Goal: Task Accomplishment & Management: Manage account settings

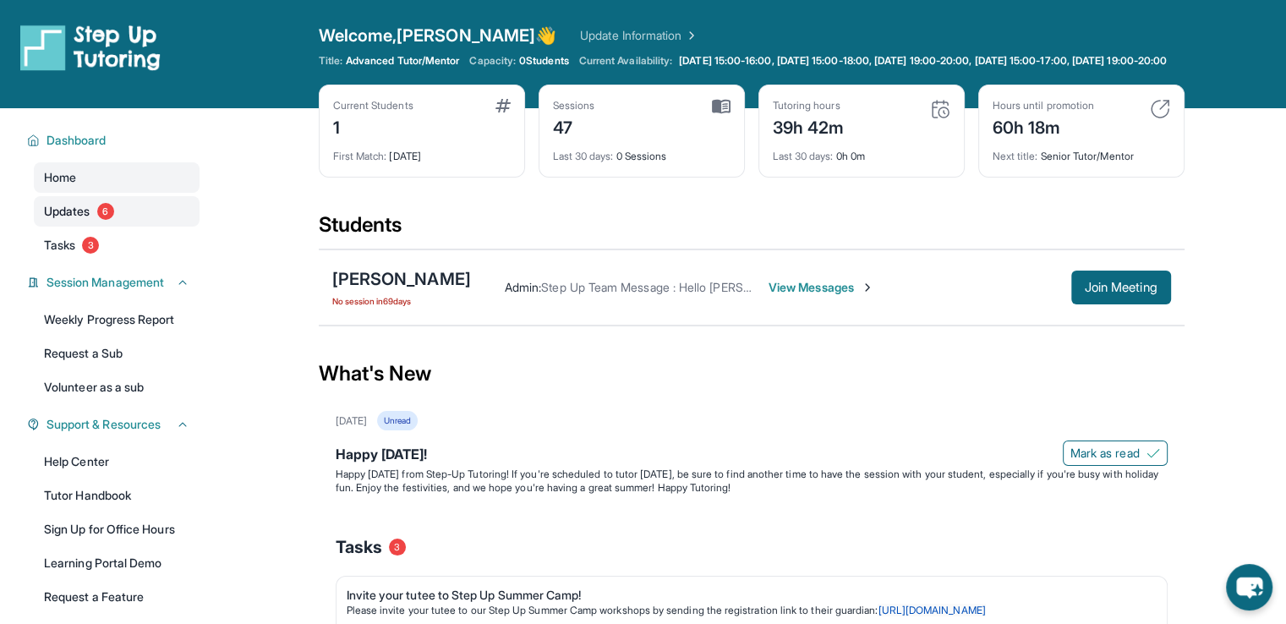
click at [69, 220] on span "Updates" at bounding box center [67, 211] width 47 height 17
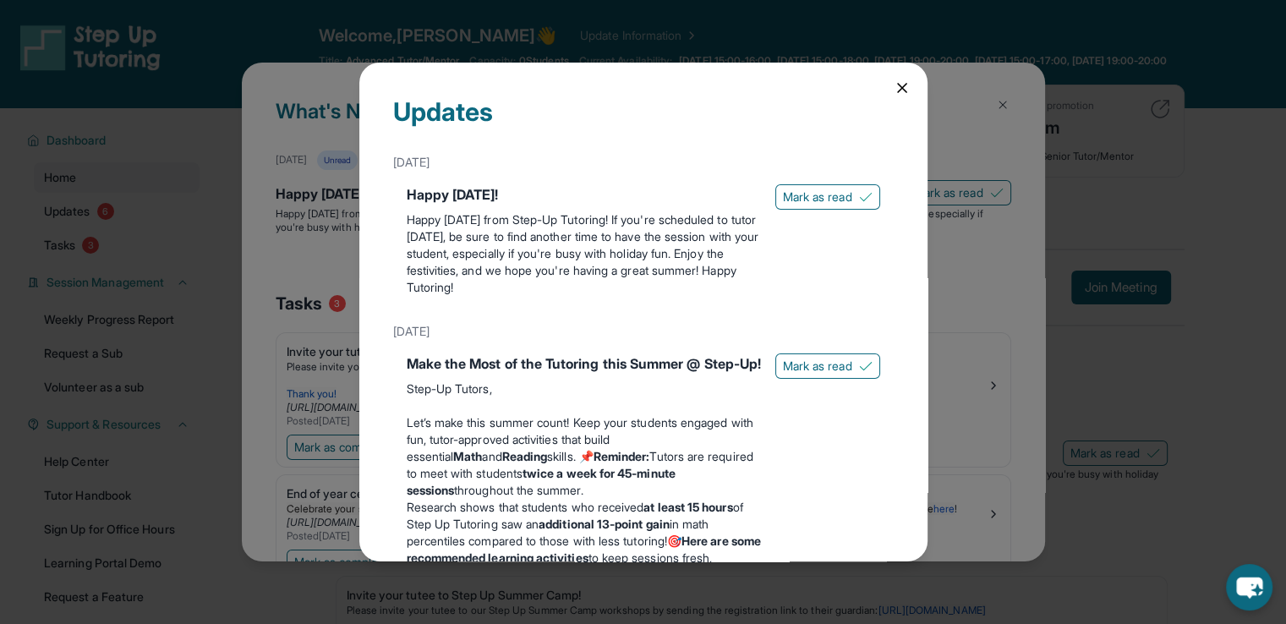
click at [894, 82] on icon at bounding box center [902, 87] width 17 height 17
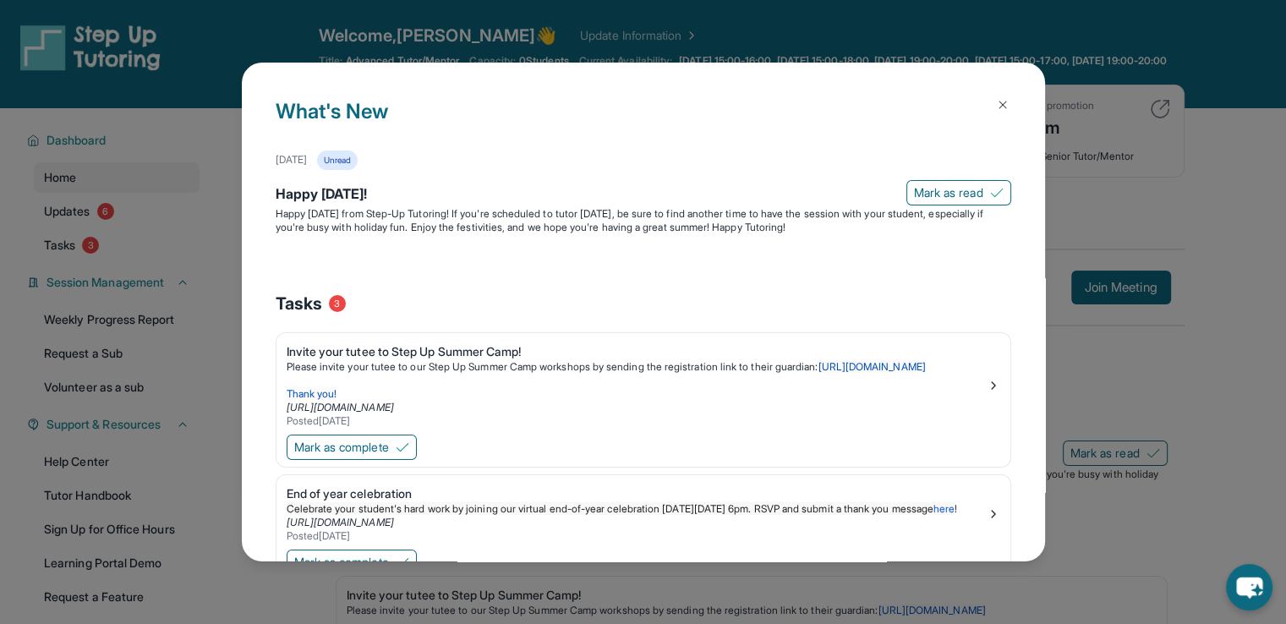
click at [996, 102] on img at bounding box center [1003, 105] width 14 height 14
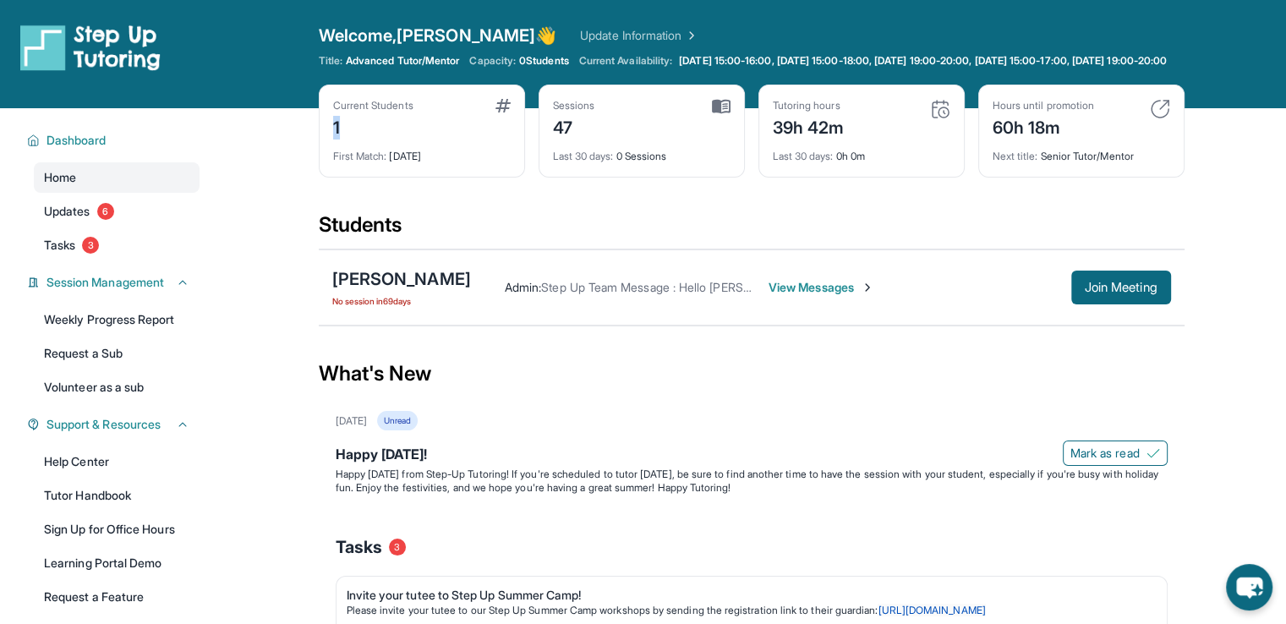
drag, startPoint x: 348, startPoint y: 139, endPoint x: 269, endPoint y: 127, distance: 80.4
click at [269, 127] on main "Current Students 1 First Match : [DATE] Sessions 47 Last 30 days : 0 Sessions T…" at bounding box center [751, 563] width 1070 height 911
click at [595, 234] on div "Students" at bounding box center [752, 229] width 866 height 37
drag, startPoint x: 624, startPoint y: 145, endPoint x: 412, endPoint y: 123, distance: 213.3
click at [412, 123] on div "Current Students 1 First Match : [DATE] Sessions 47 Last 30 days : 0 Sessions T…" at bounding box center [752, 148] width 866 height 127
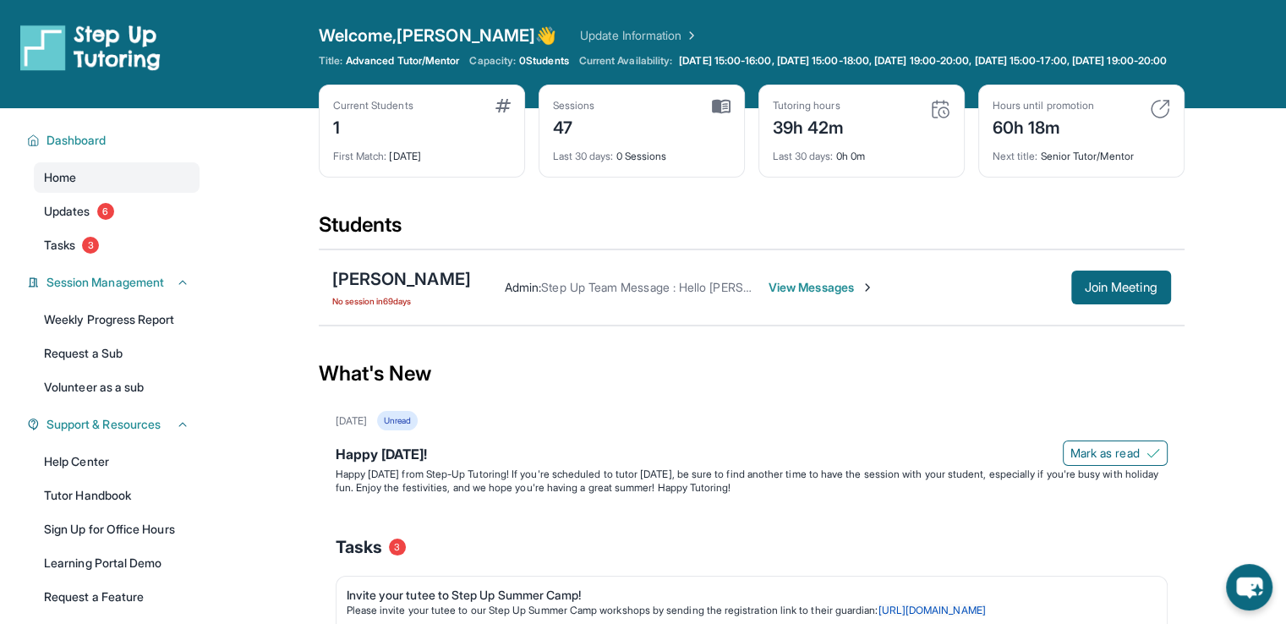
click at [654, 207] on div "Current Students 1 First Match : [DATE] Sessions 47 Last 30 days : 0 Sessions T…" at bounding box center [752, 148] width 866 height 127
drag, startPoint x: 775, startPoint y: 141, endPoint x: 698, endPoint y: 137, distance: 77.1
click at [700, 137] on div "Current Students 1 First Match : [DATE] Sessions 47 Last 30 days : 0 Sessions T…" at bounding box center [752, 148] width 866 height 127
click at [842, 178] on div "Tutoring hours 39h 42m Last 30 days : 0h 0m" at bounding box center [861, 131] width 206 height 93
drag, startPoint x: 1098, startPoint y: 129, endPoint x: 989, endPoint y: 130, distance: 109.1
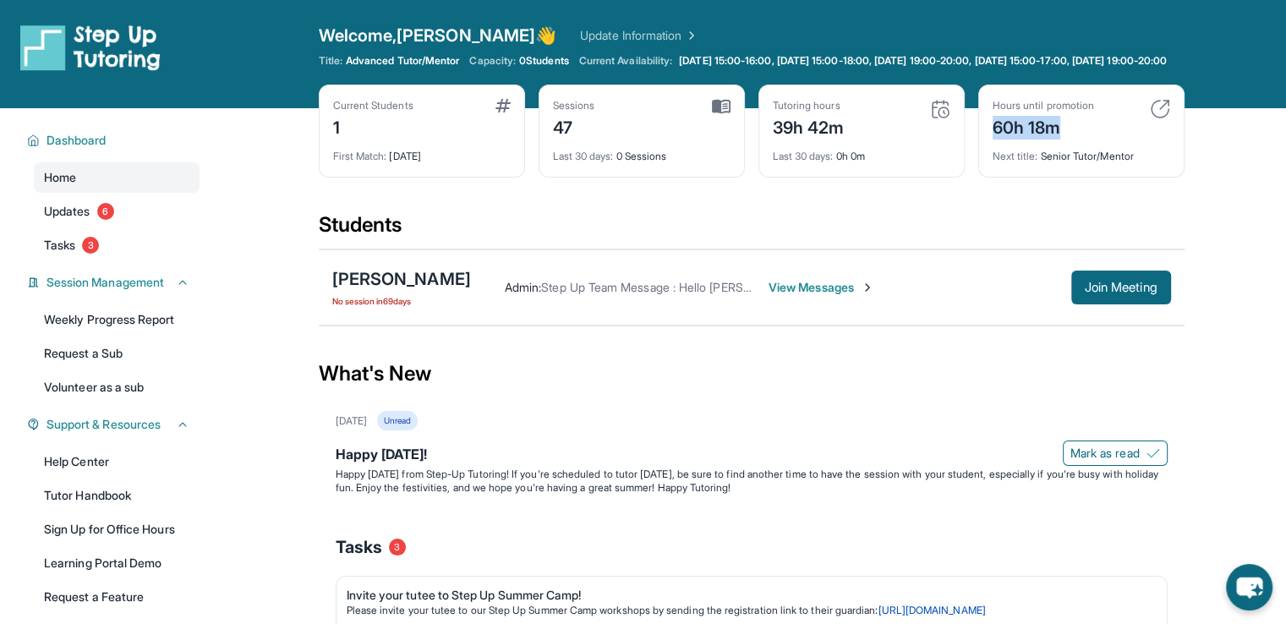
click at [989, 130] on div "Hours until promotion 60h 18m Next title : Senior Tutor/Mentor" at bounding box center [1081, 131] width 206 height 93
click at [930, 281] on div "[PERSON_NAME] No session [DATE] Admin : Step Up Team Message : Hello [PERSON_NA…" at bounding box center [752, 287] width 866 height 76
click at [1153, 293] on span "Join Meeting" at bounding box center [1121, 287] width 73 height 10
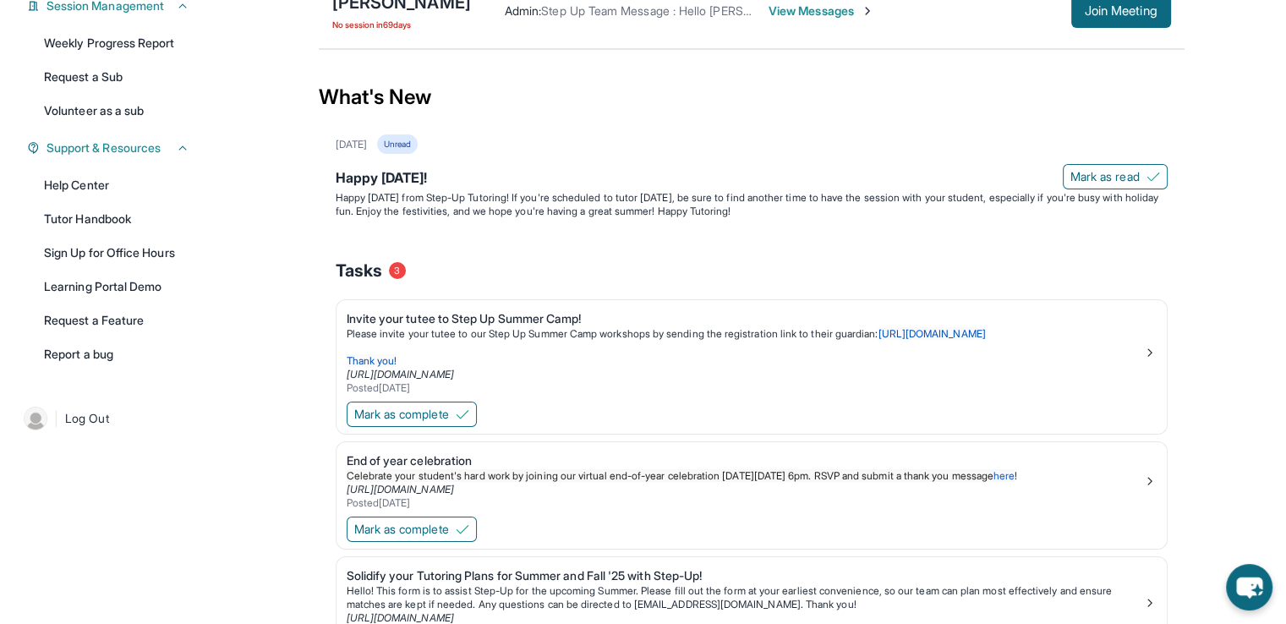
scroll to position [338, 0]
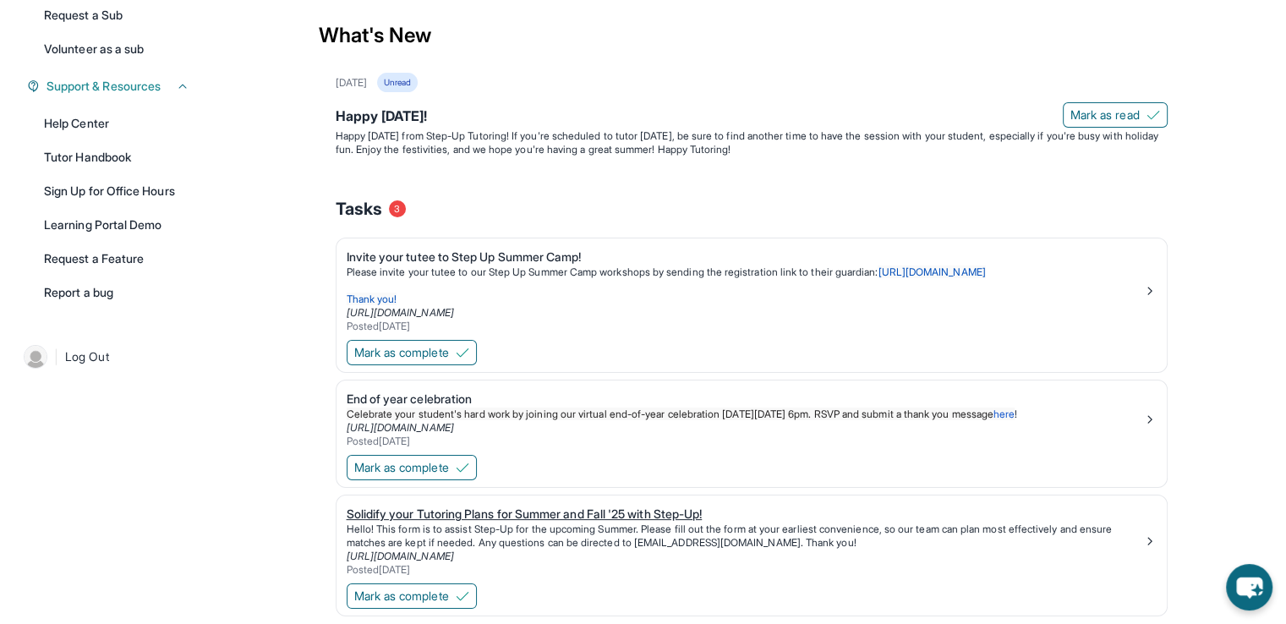
click at [482, 522] on div "Solidify your Tutoring Plans for Summer and Fall '25 with Step-Up!" at bounding box center [745, 514] width 796 height 17
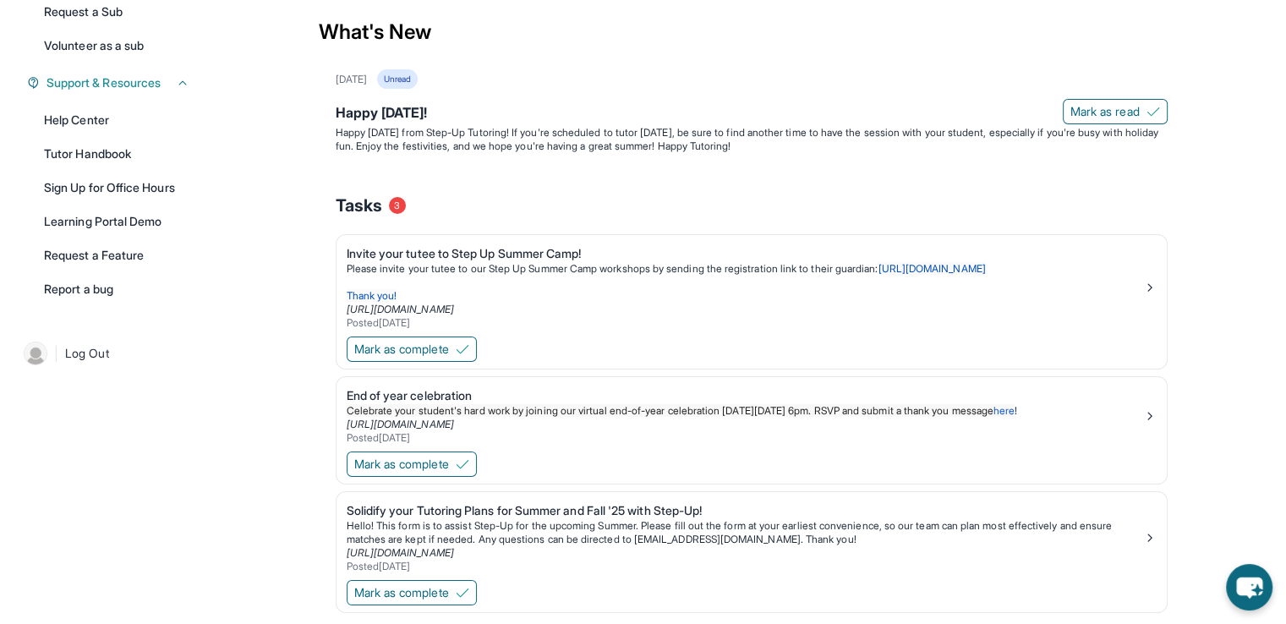
scroll to position [152, 0]
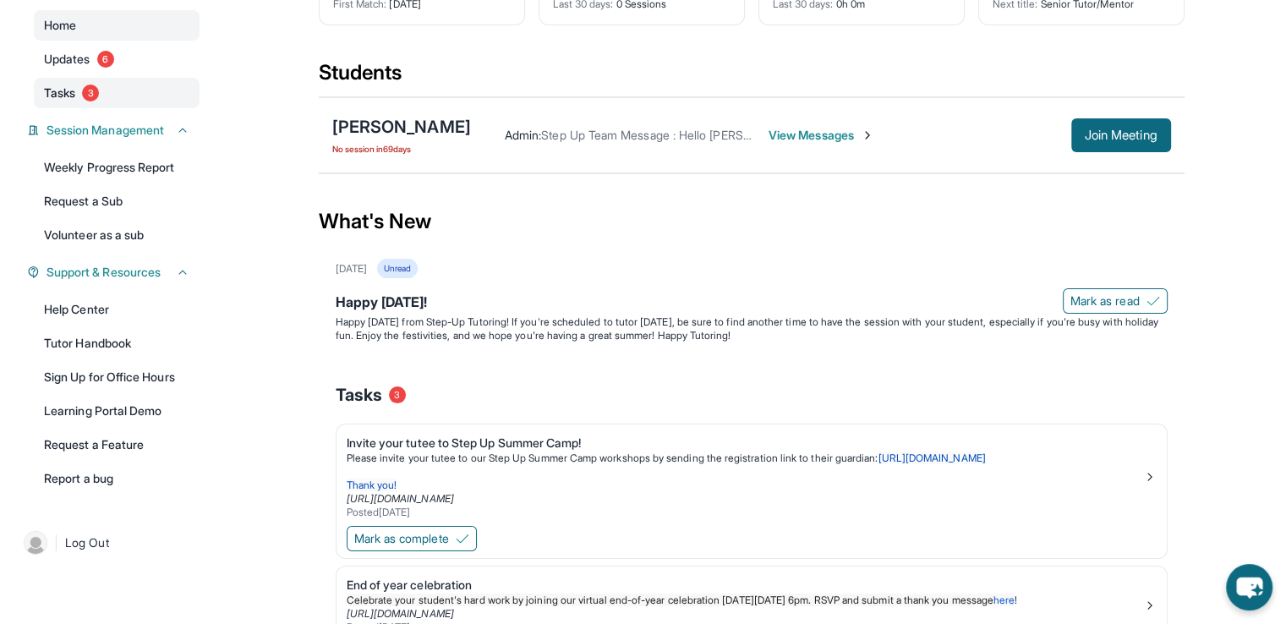
click at [90, 101] on span "3" at bounding box center [90, 93] width 17 height 17
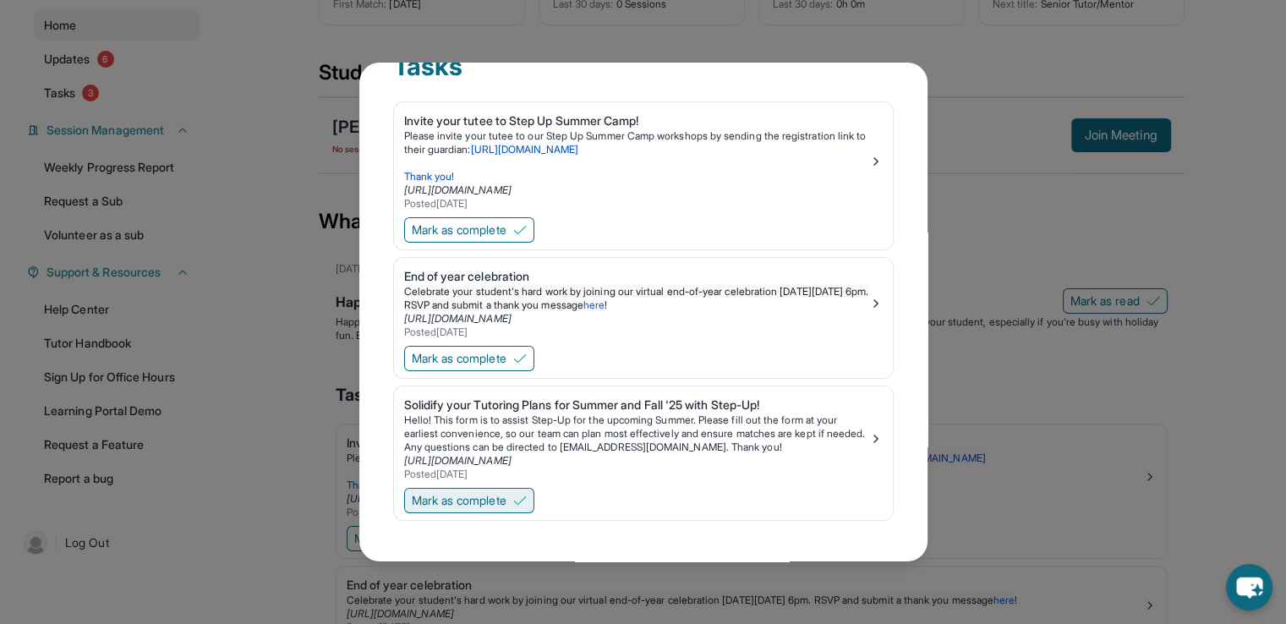
click at [492, 493] on span "Mark as complete" at bounding box center [459, 500] width 95 height 17
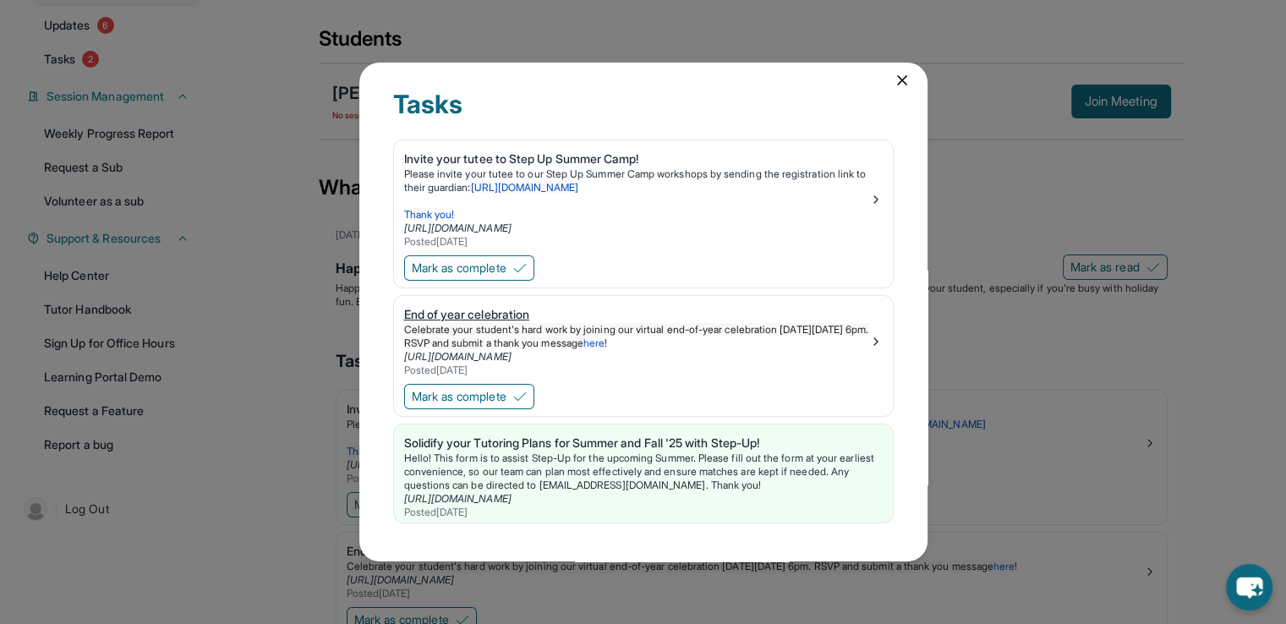
scroll to position [406, 0]
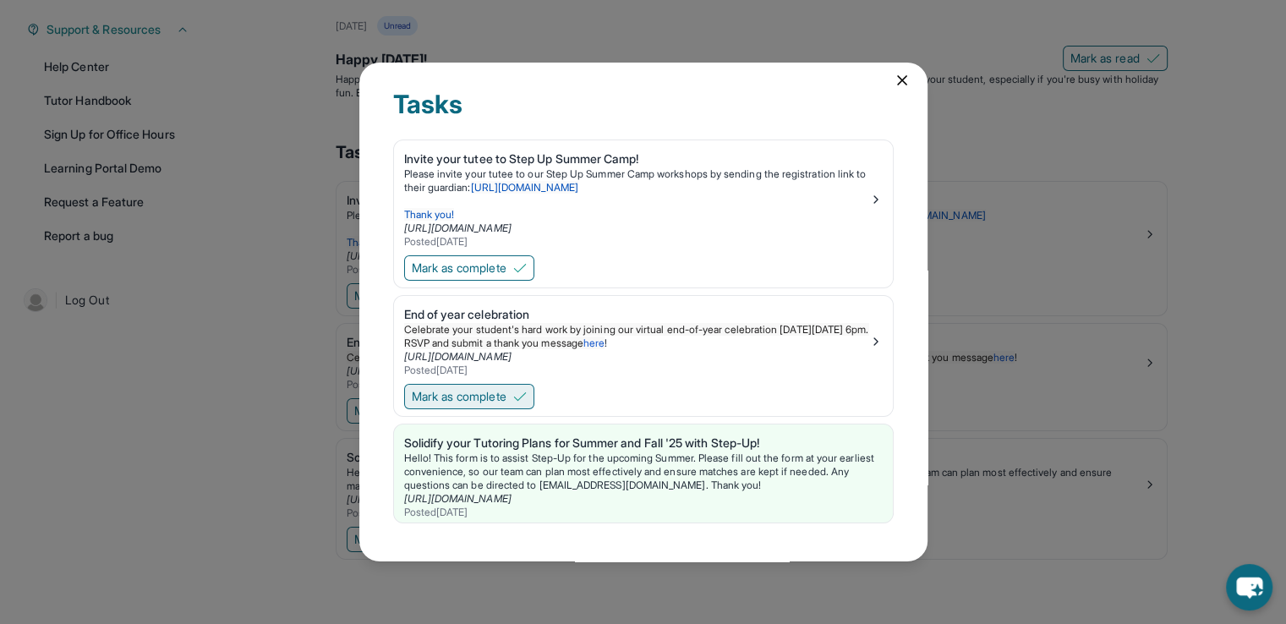
click at [517, 384] on button "Mark as complete" at bounding box center [469, 396] width 130 height 25
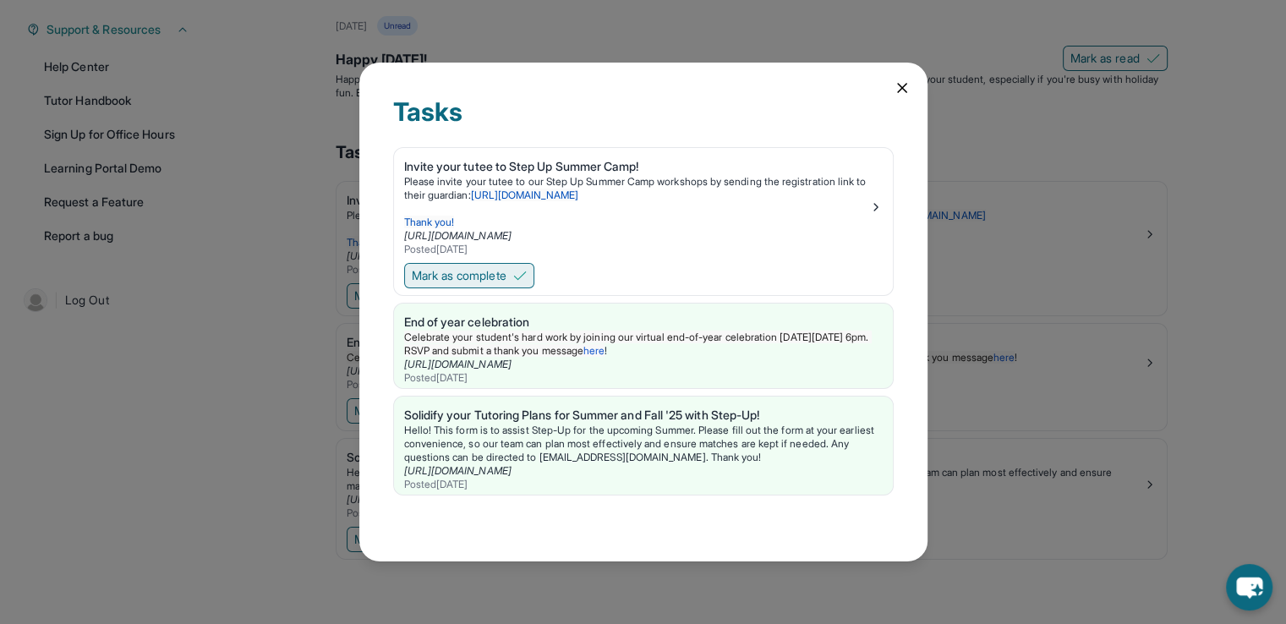
click at [527, 274] on img at bounding box center [520, 276] width 14 height 14
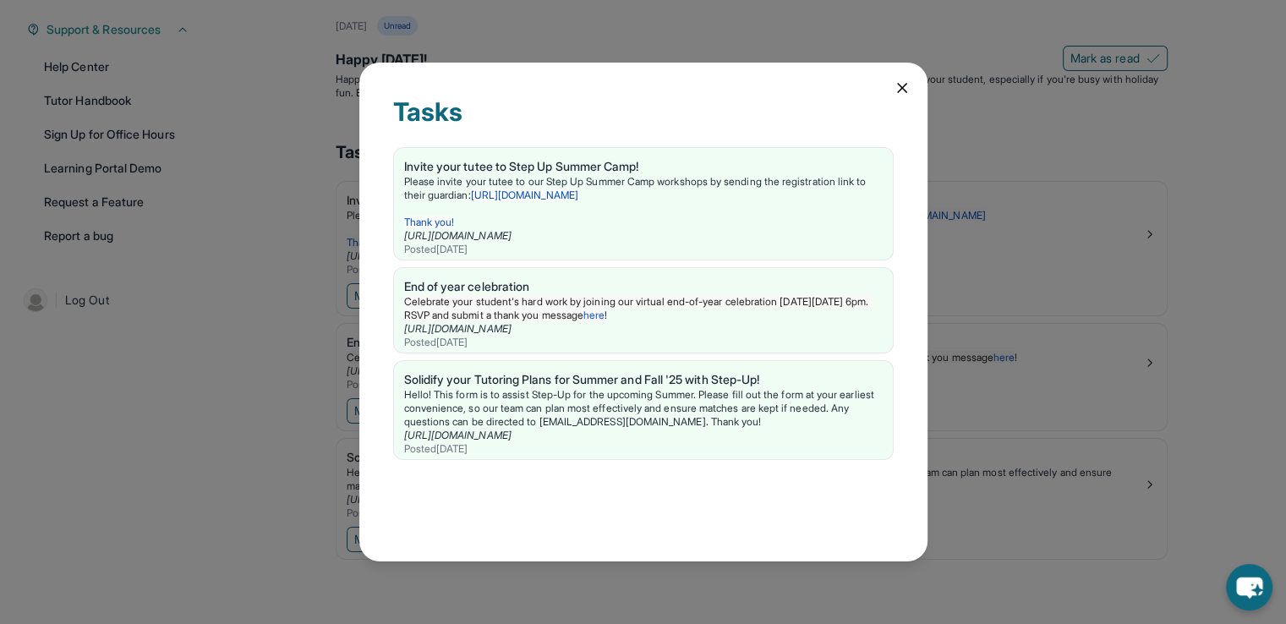
click at [903, 87] on icon at bounding box center [902, 87] width 17 height 17
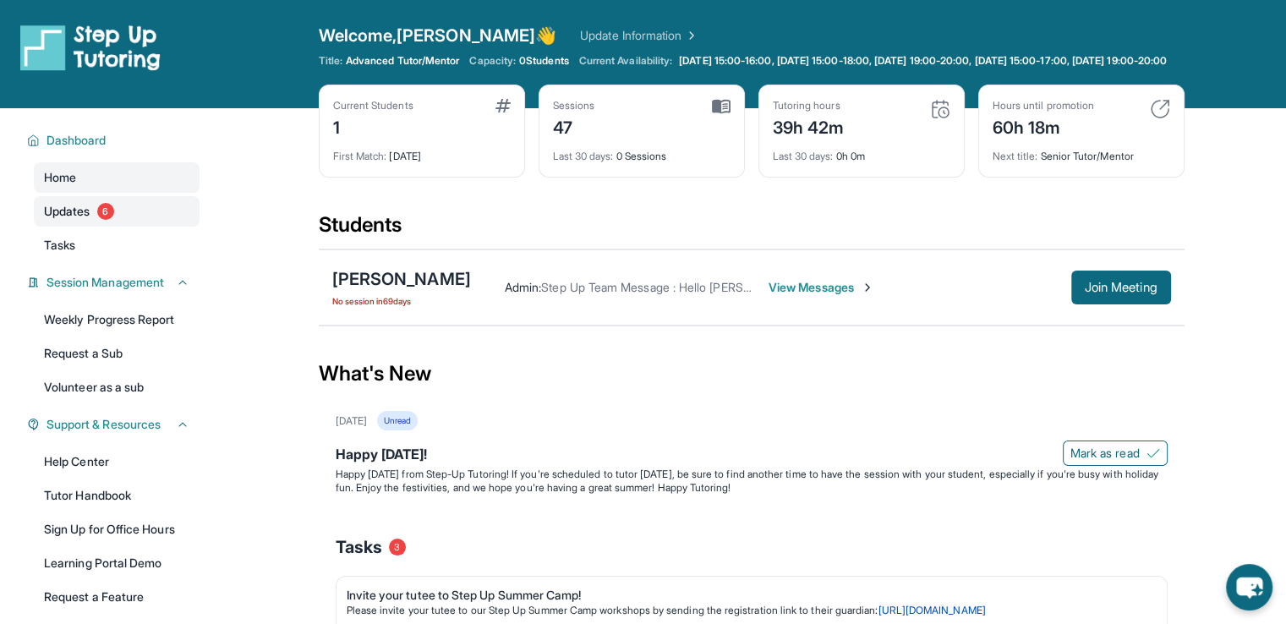
click at [121, 222] on link "Updates 6" at bounding box center [117, 211] width 166 height 30
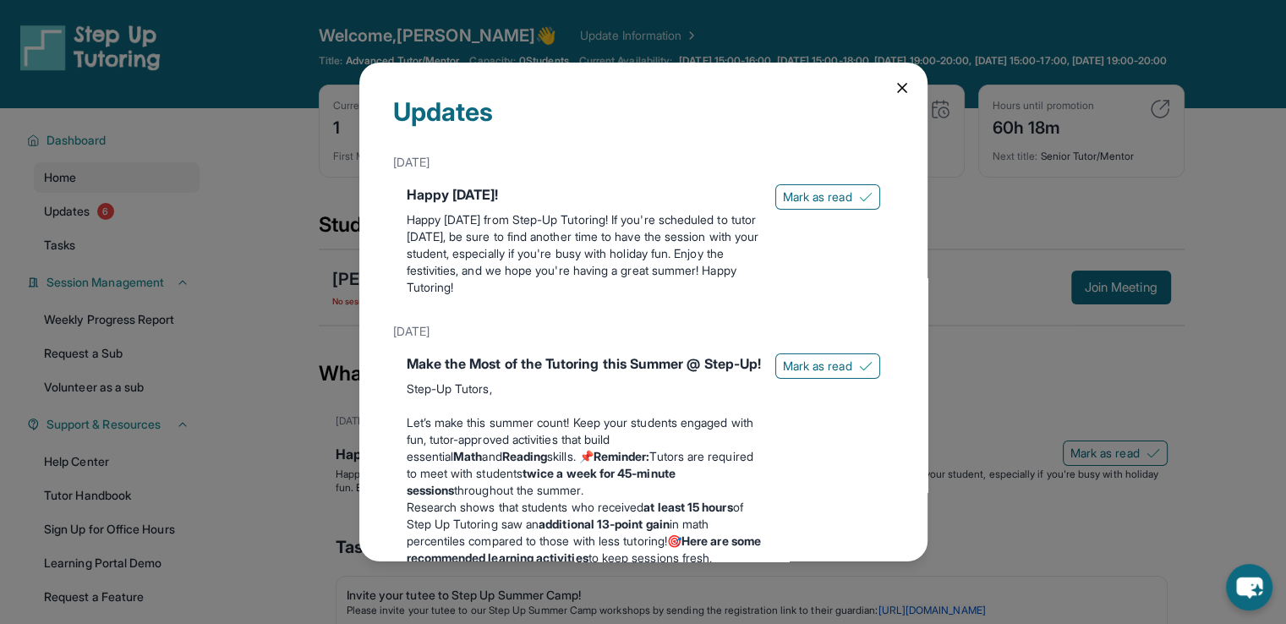
click at [898, 85] on icon at bounding box center [902, 88] width 8 height 8
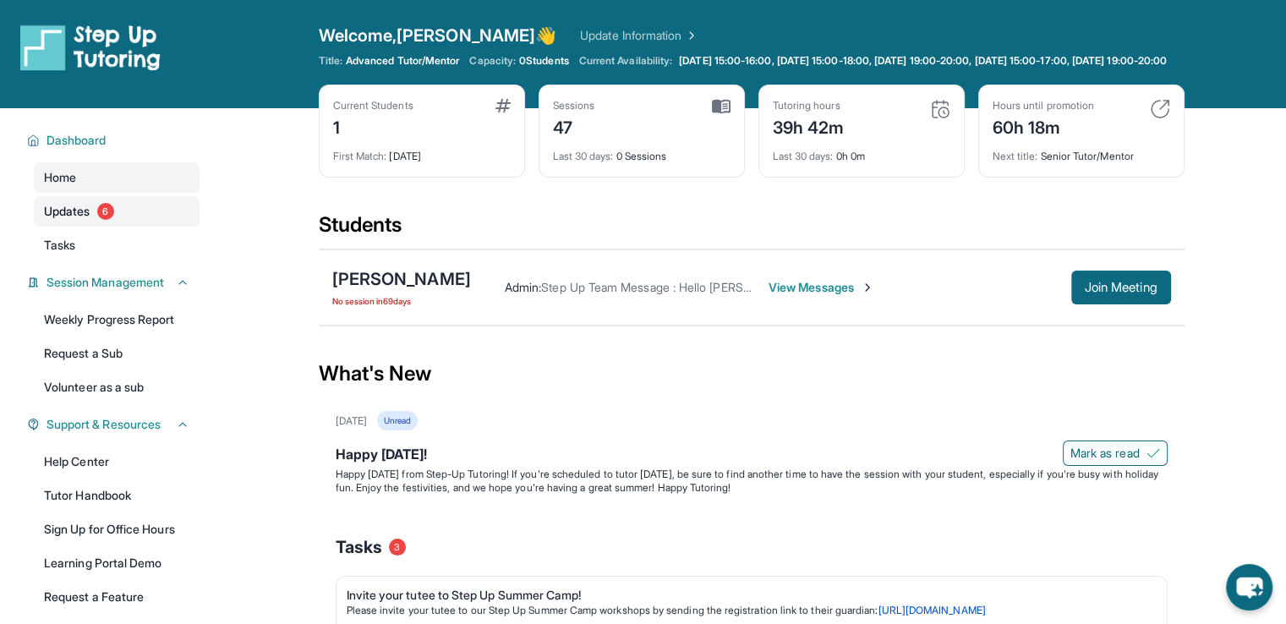
click at [85, 227] on link "Updates 6" at bounding box center [117, 211] width 166 height 30
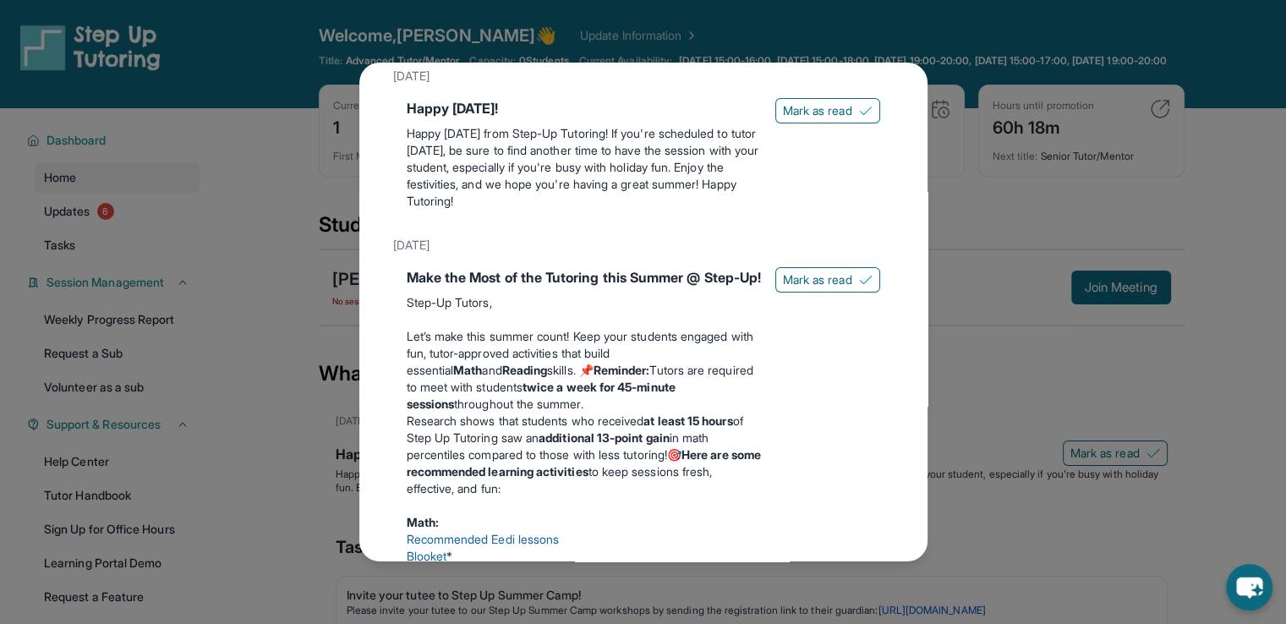
scroll to position [85, 0]
click at [812, 112] on span "Mark as read" at bounding box center [817, 112] width 69 height 17
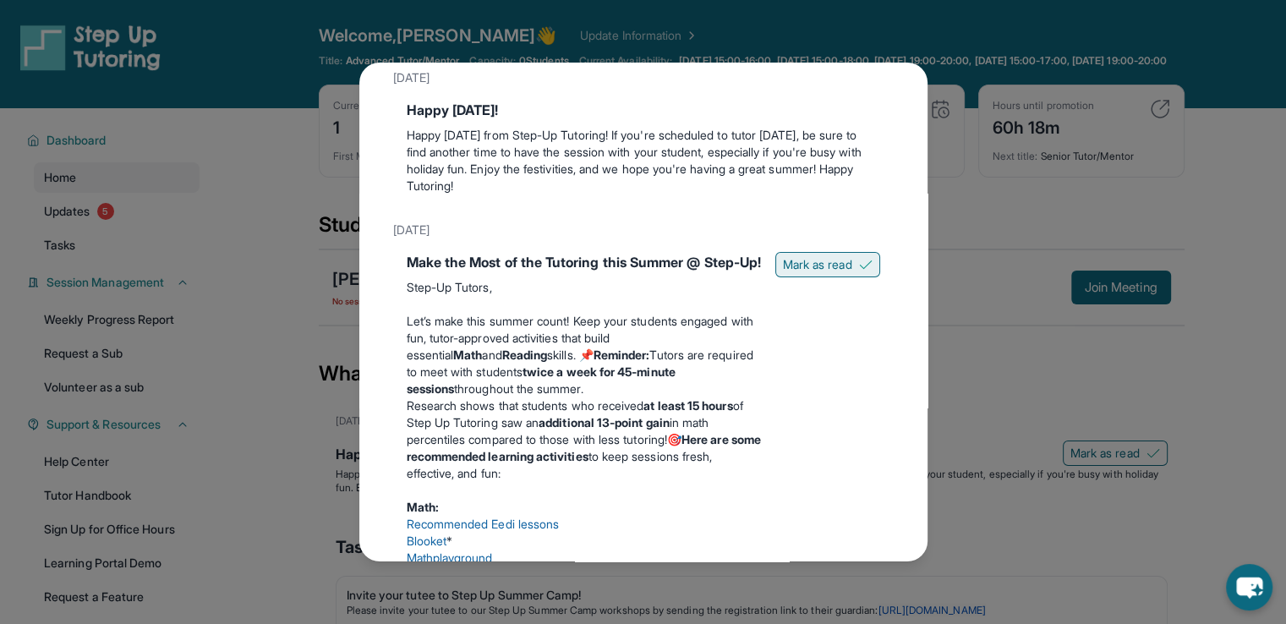
click at [826, 258] on span "Mark as read" at bounding box center [817, 264] width 69 height 17
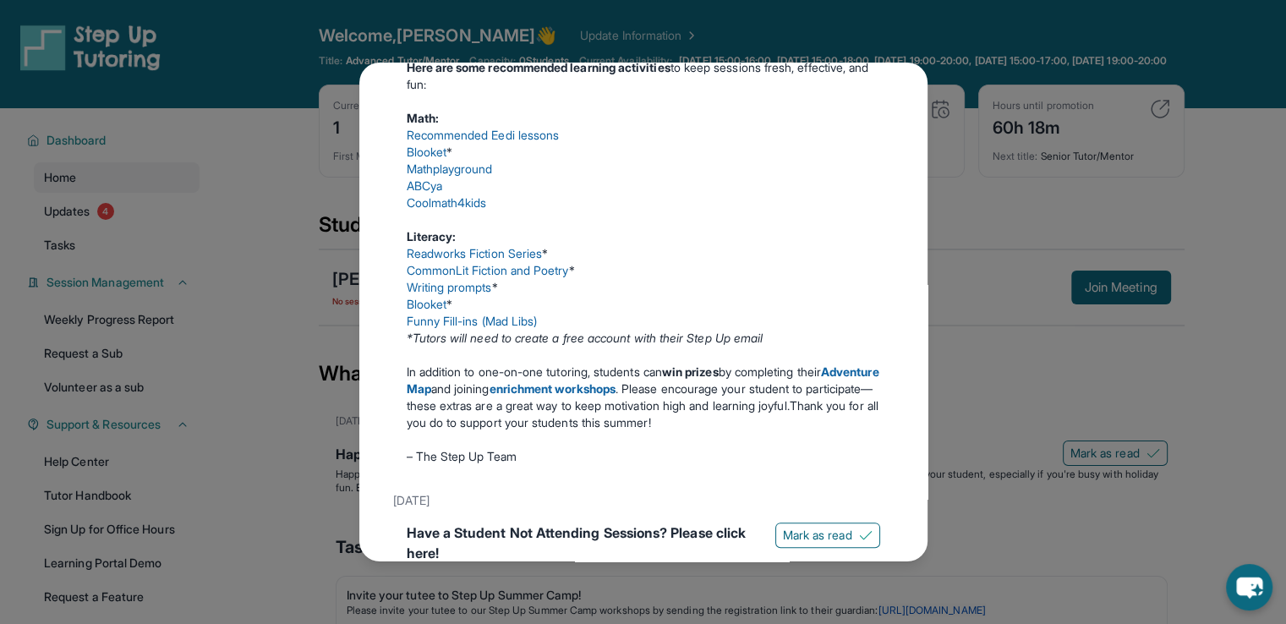
scroll to position [761, 0]
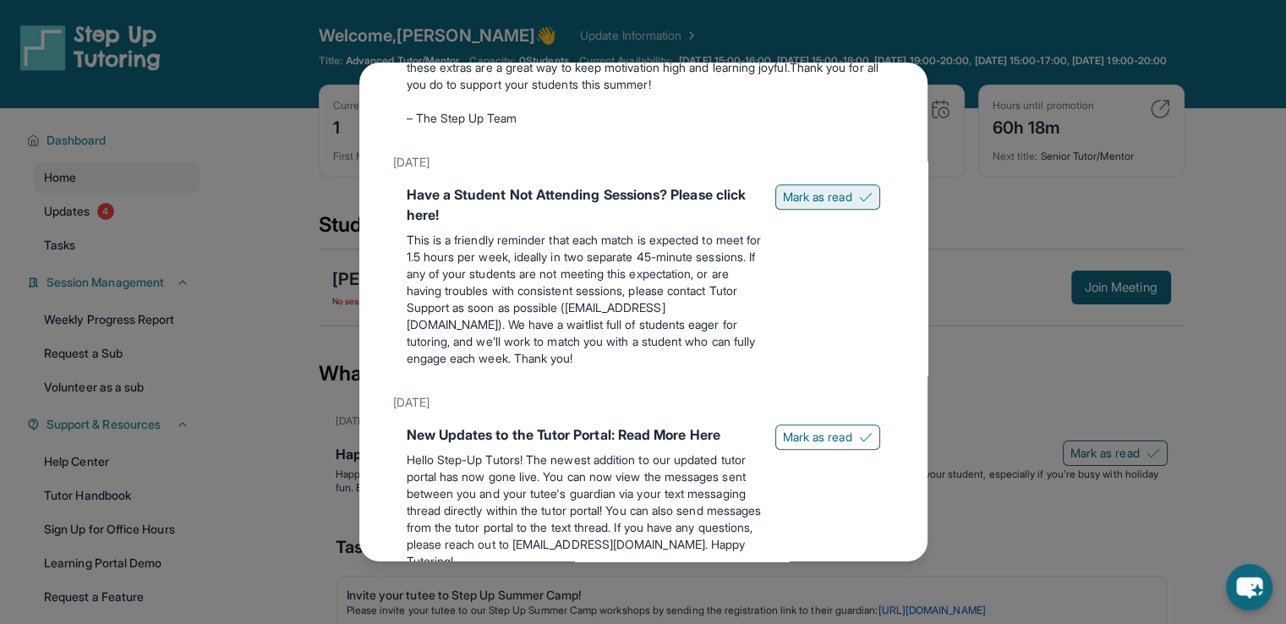
click at [808, 205] on span "Mark as read" at bounding box center [817, 197] width 69 height 17
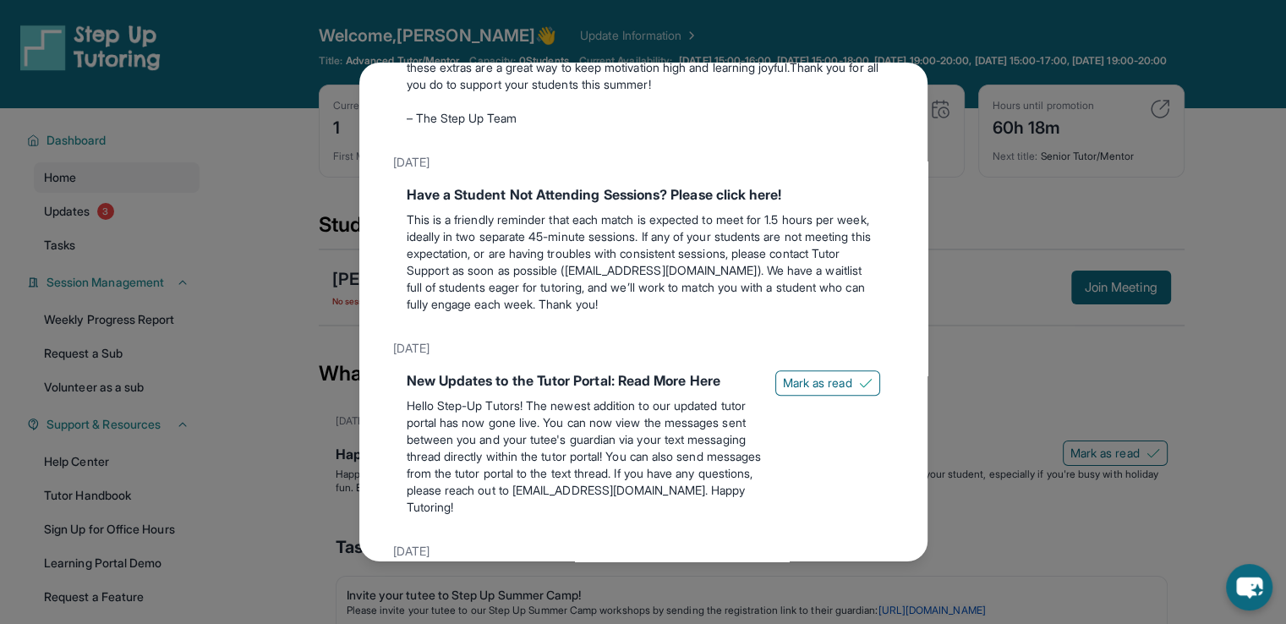
scroll to position [930, 0]
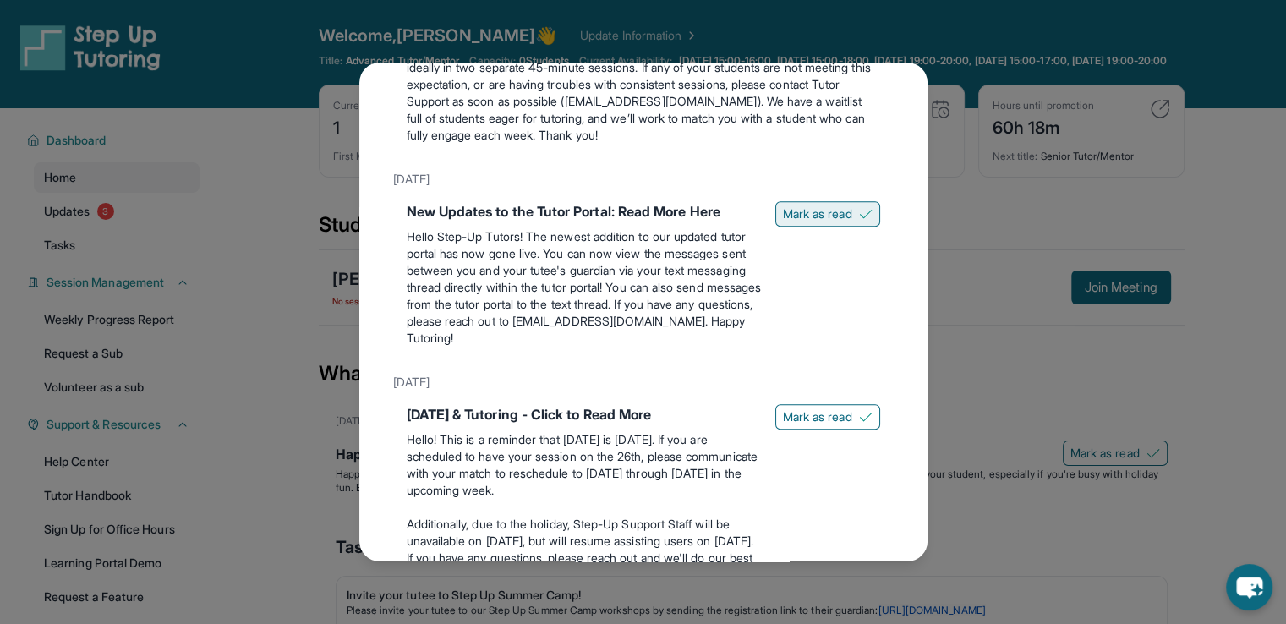
click at [805, 222] on span "Mark as read" at bounding box center [817, 213] width 69 height 17
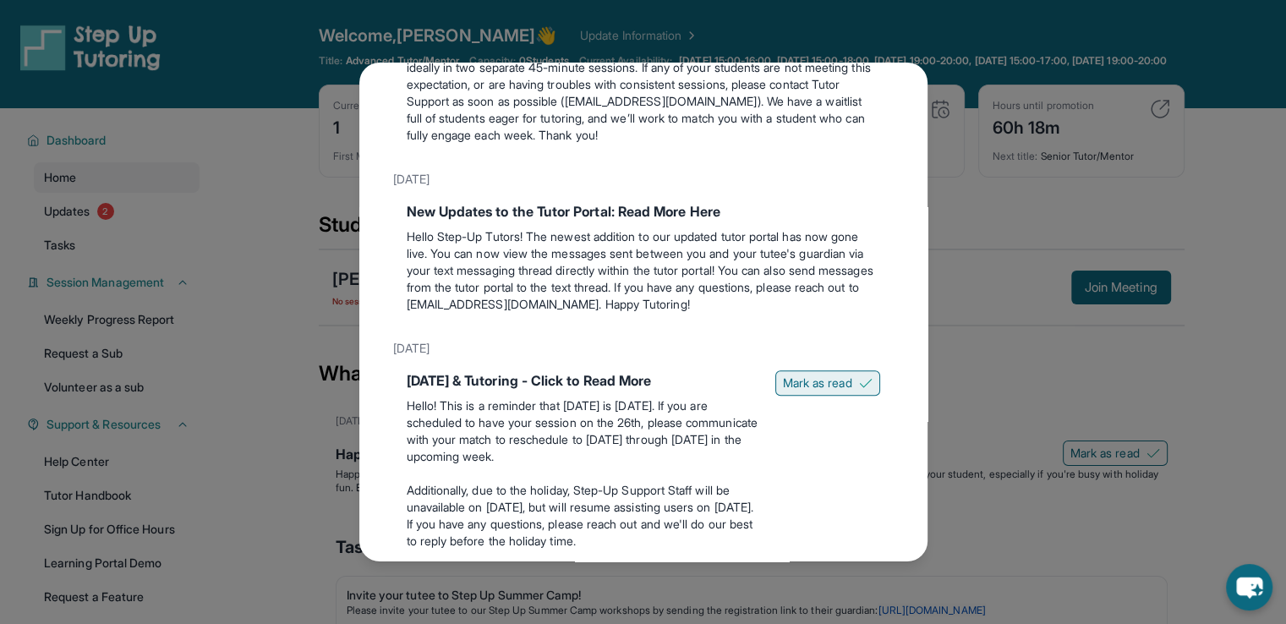
click at [783, 391] on span "Mark as read" at bounding box center [817, 383] width 69 height 17
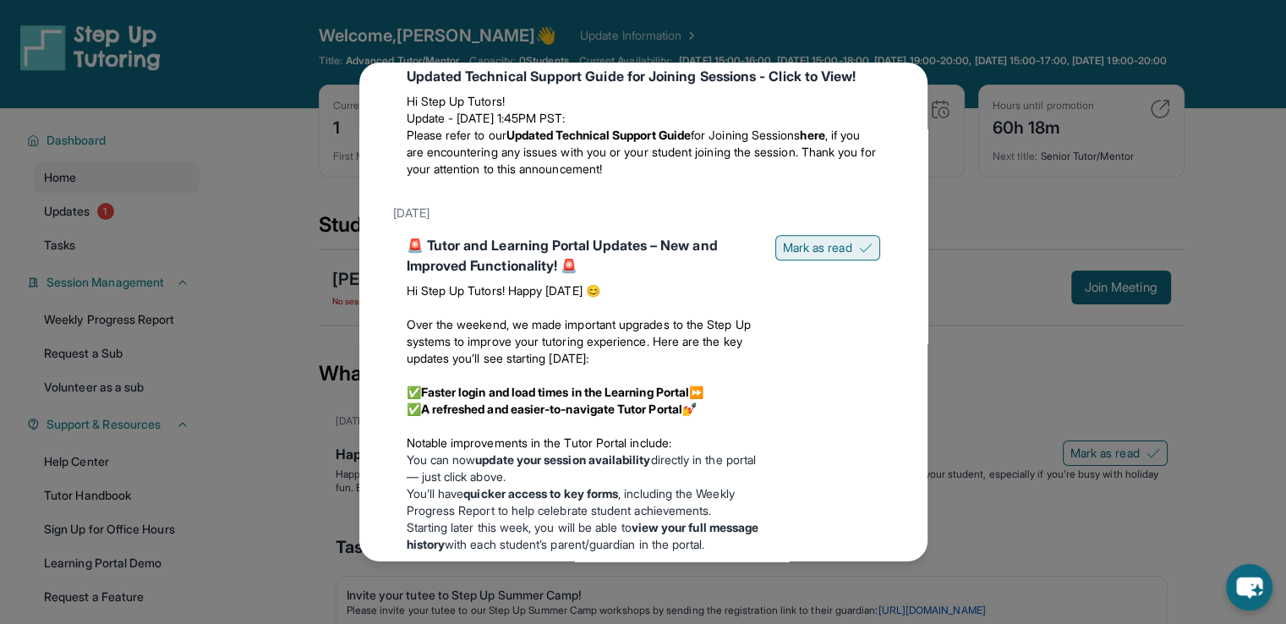
click at [796, 256] on span "Mark as read" at bounding box center [817, 247] width 69 height 17
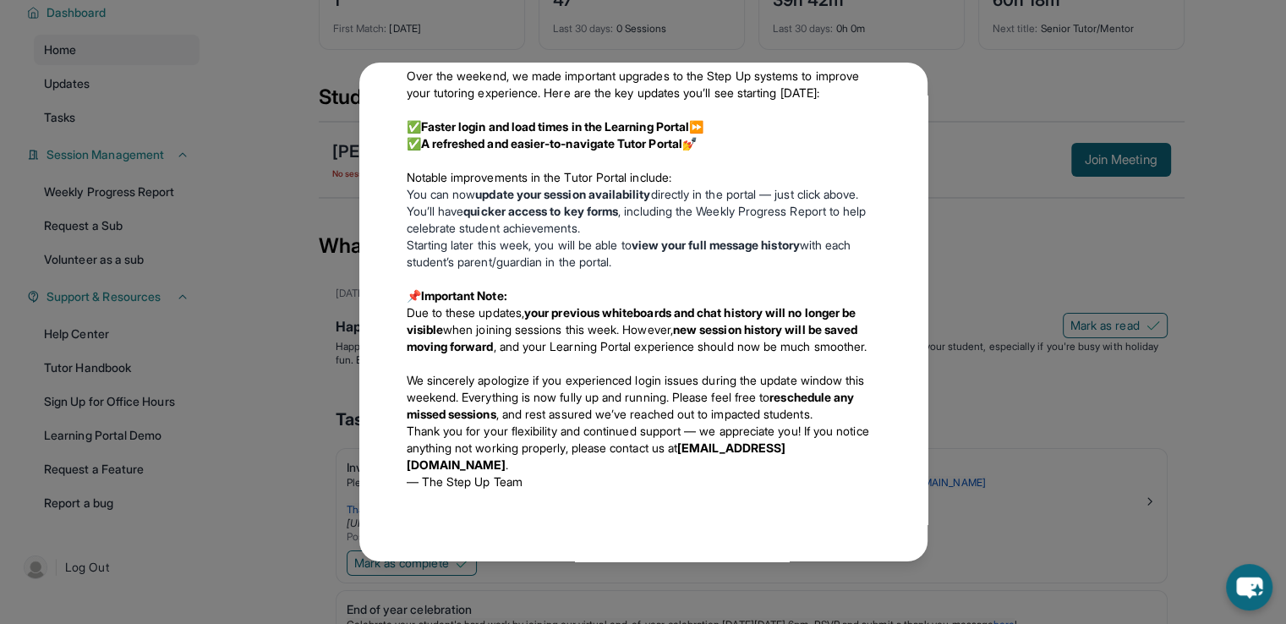
scroll to position [338, 0]
